Goal: Find specific page/section: Find specific page/section

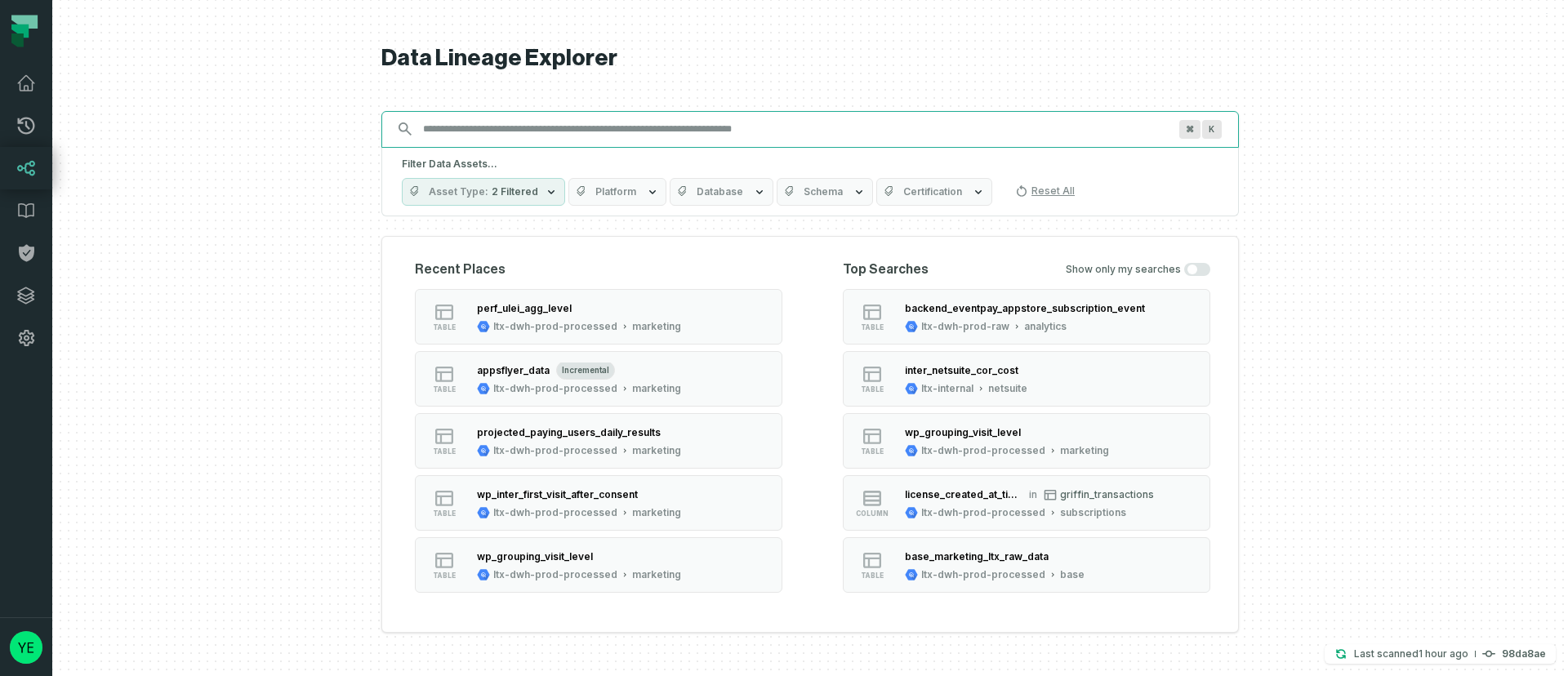
paste input "**********"
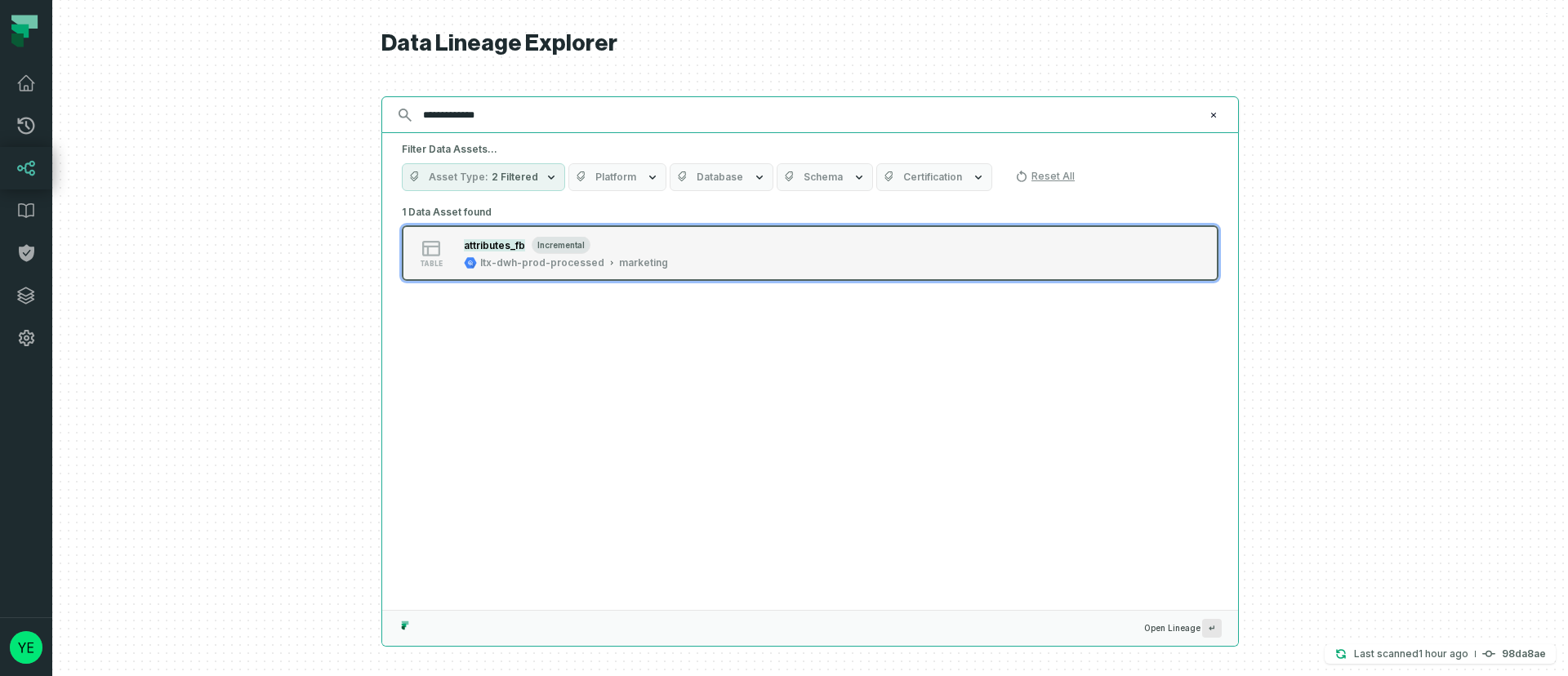
type input "**********"
click at [674, 243] on div "table attributes_fb incremental ltx-dwh-prod-processed marketing" at bounding box center [609, 253] width 408 height 33
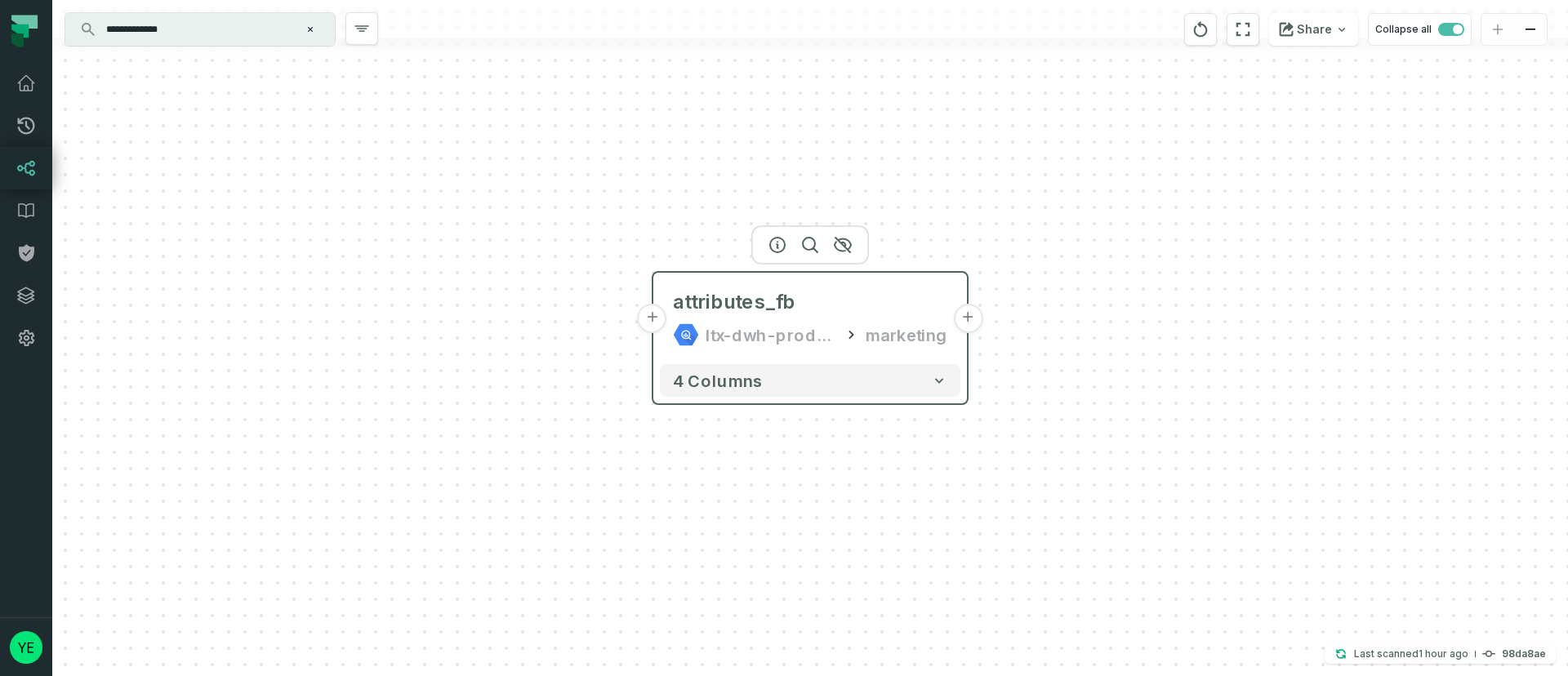
click at [962, 322] on button "+" at bounding box center [968, 319] width 29 height 29
